Goal: Find specific fact

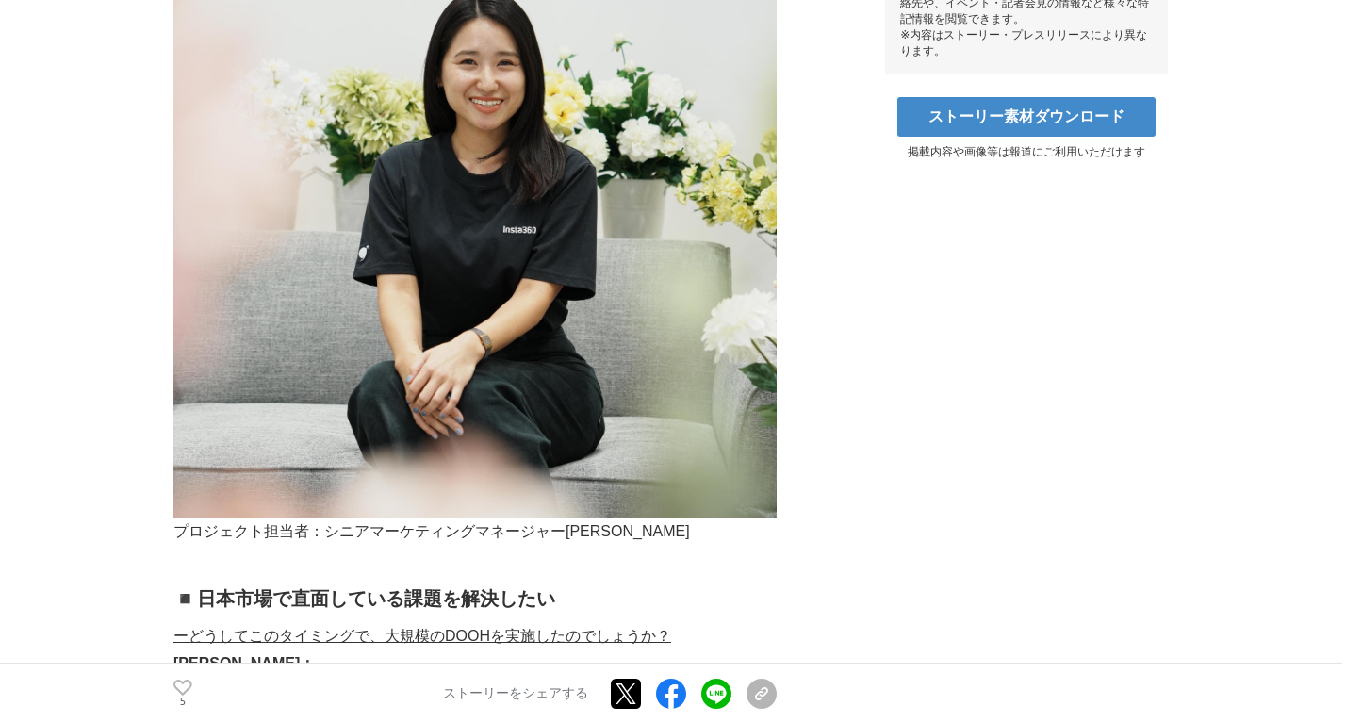
scroll to position [980, 0]
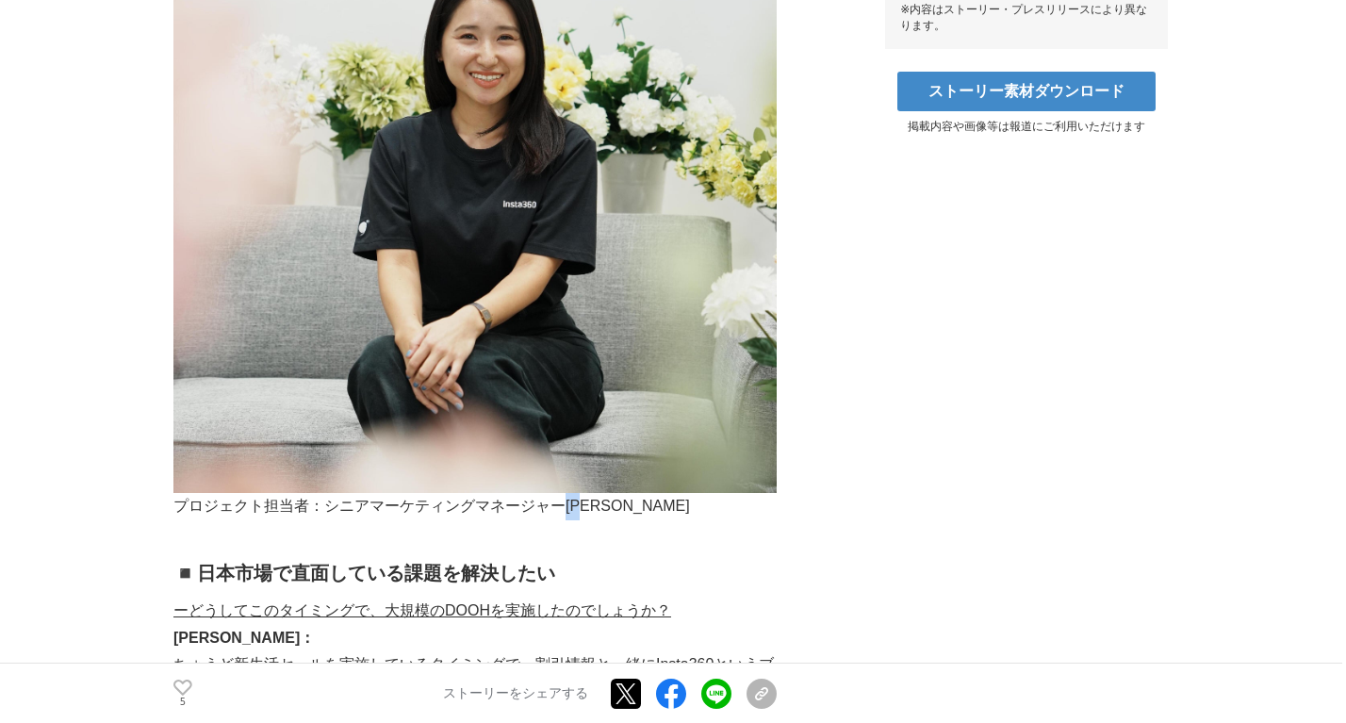
drag, startPoint x: 569, startPoint y: 517, endPoint x: 600, endPoint y: 517, distance: 31.1
click at [600, 517] on p "プロジェクト担当者：シニアマーケティングマネージャー[PERSON_NAME]" at bounding box center [474, 506] width 603 height 27
copy p "[PERSON_NAME]"
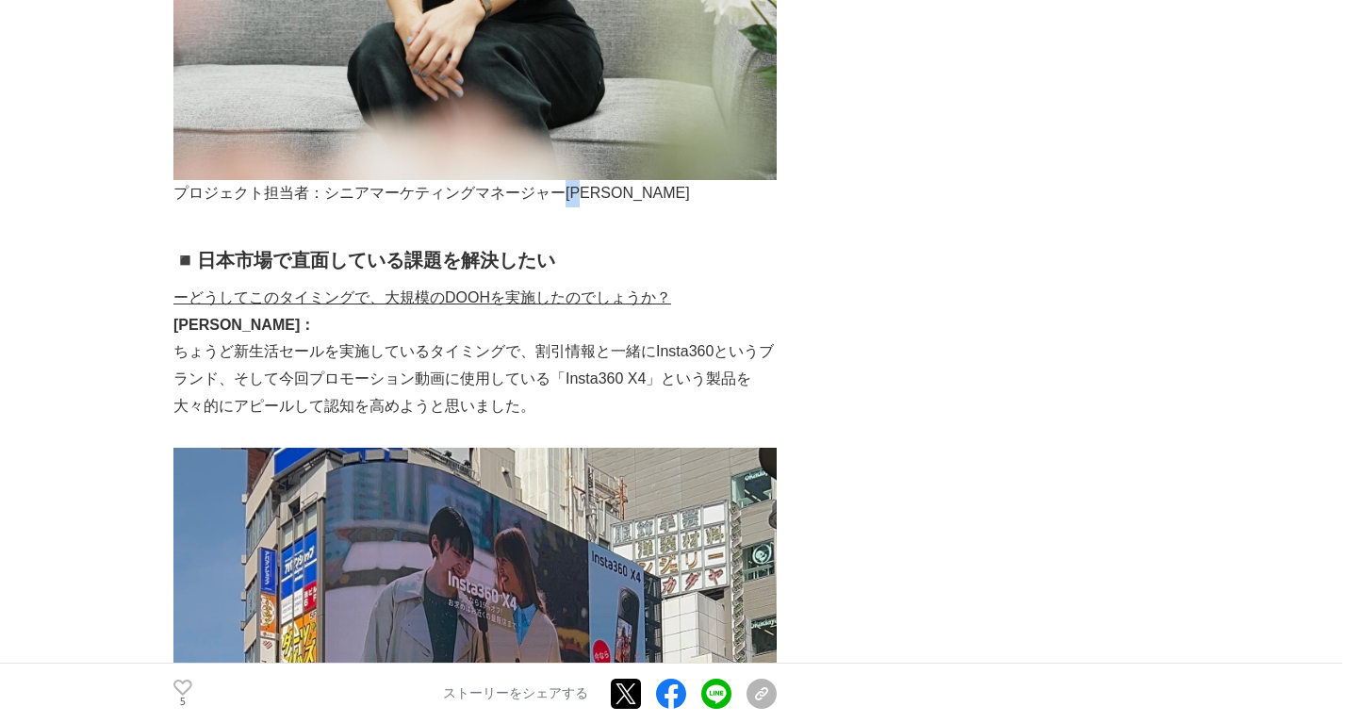
scroll to position [1294, 0]
click at [292, 324] on p "[PERSON_NAME]：" at bounding box center [474, 324] width 603 height 27
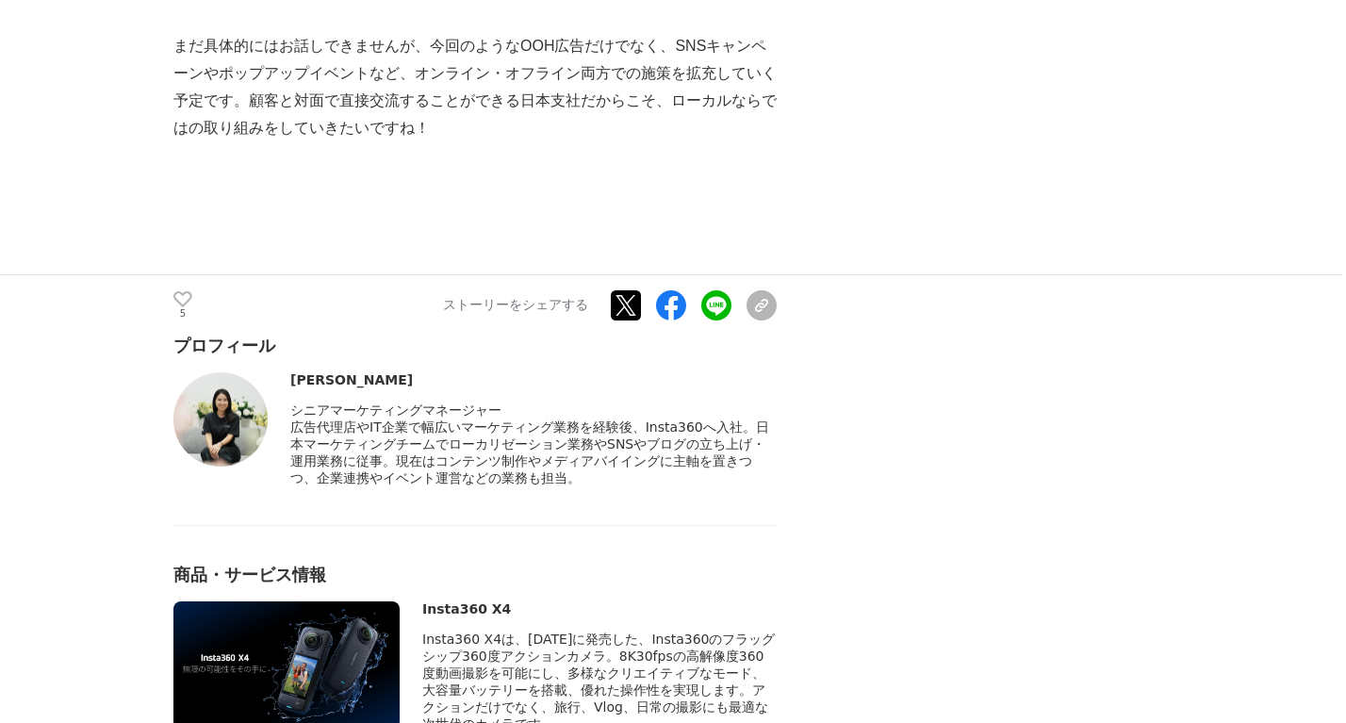
scroll to position [6284, 0]
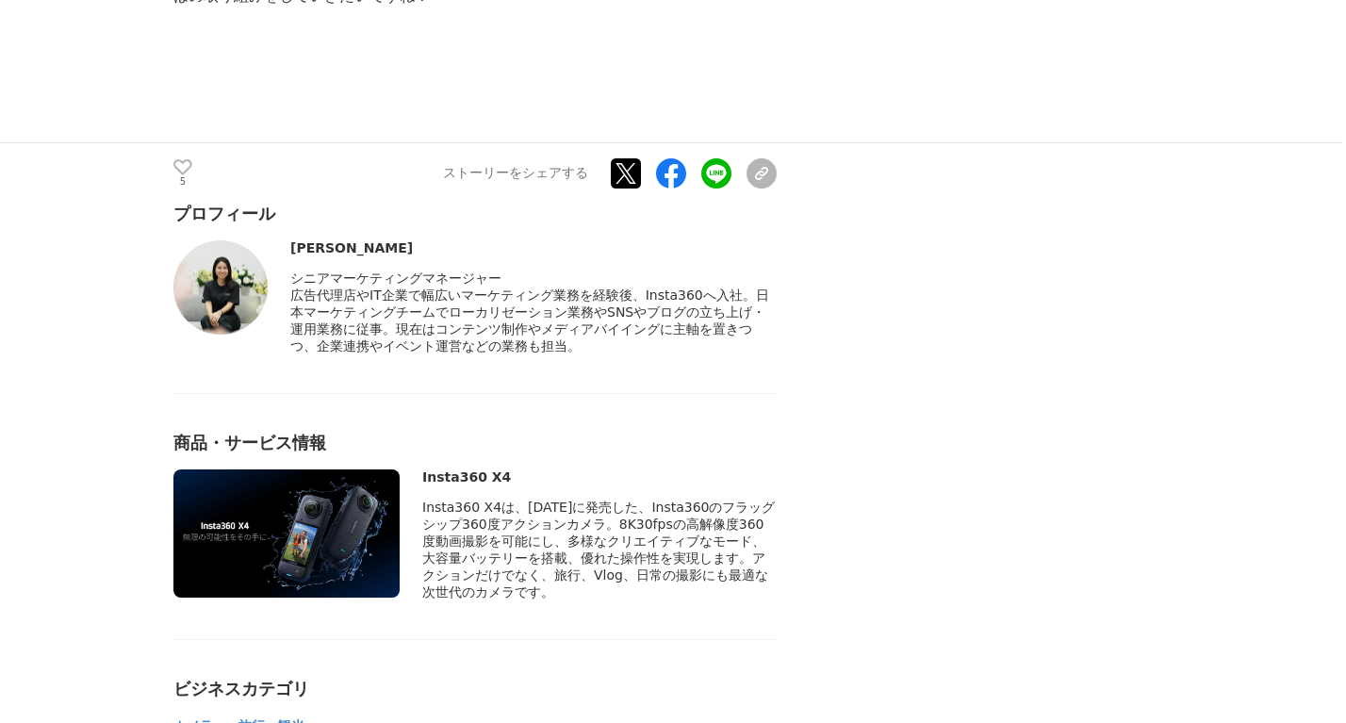
click at [327, 353] on span "広告代理店やIT企業で幅広いマーケティング業務を経験後、Insta360へ入社。日本マーケティングチームでローカリゼーション業務やSNSやブログの立ち上げ・運…" at bounding box center [529, 320] width 479 height 66
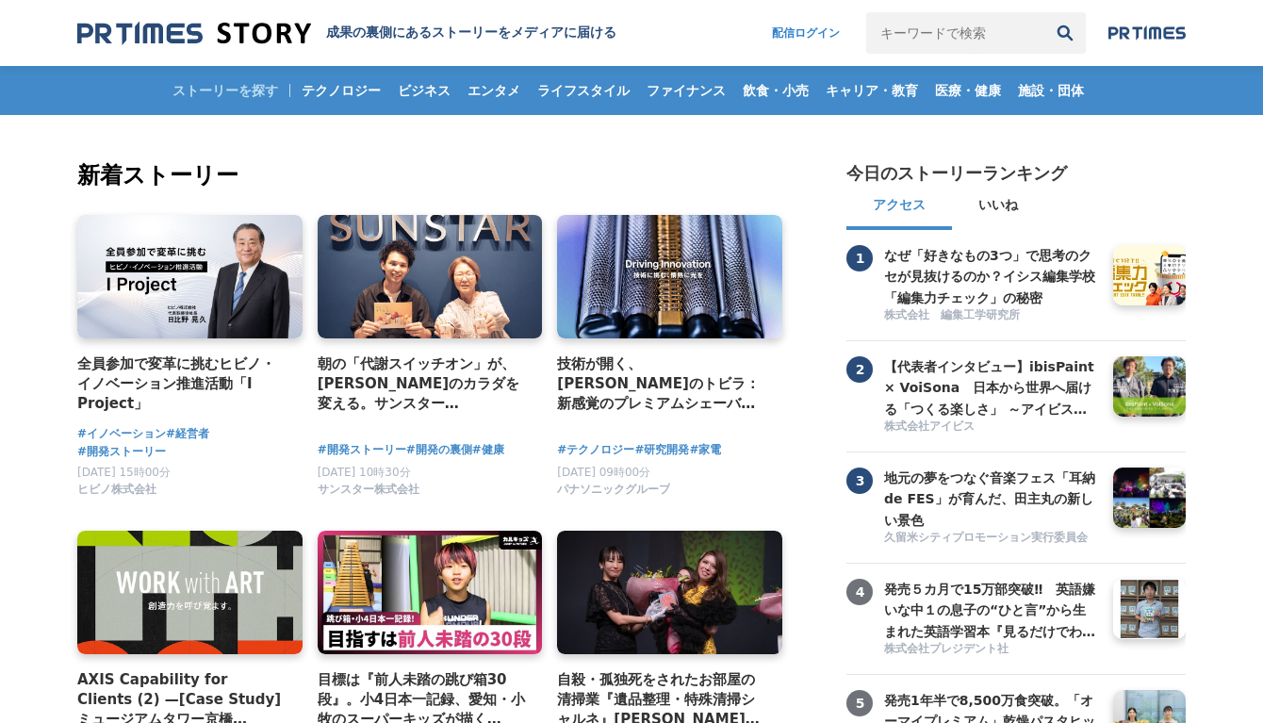
click at [134, 27] on img at bounding box center [194, 33] width 234 height 25
